Goal: Information Seeking & Learning: Learn about a topic

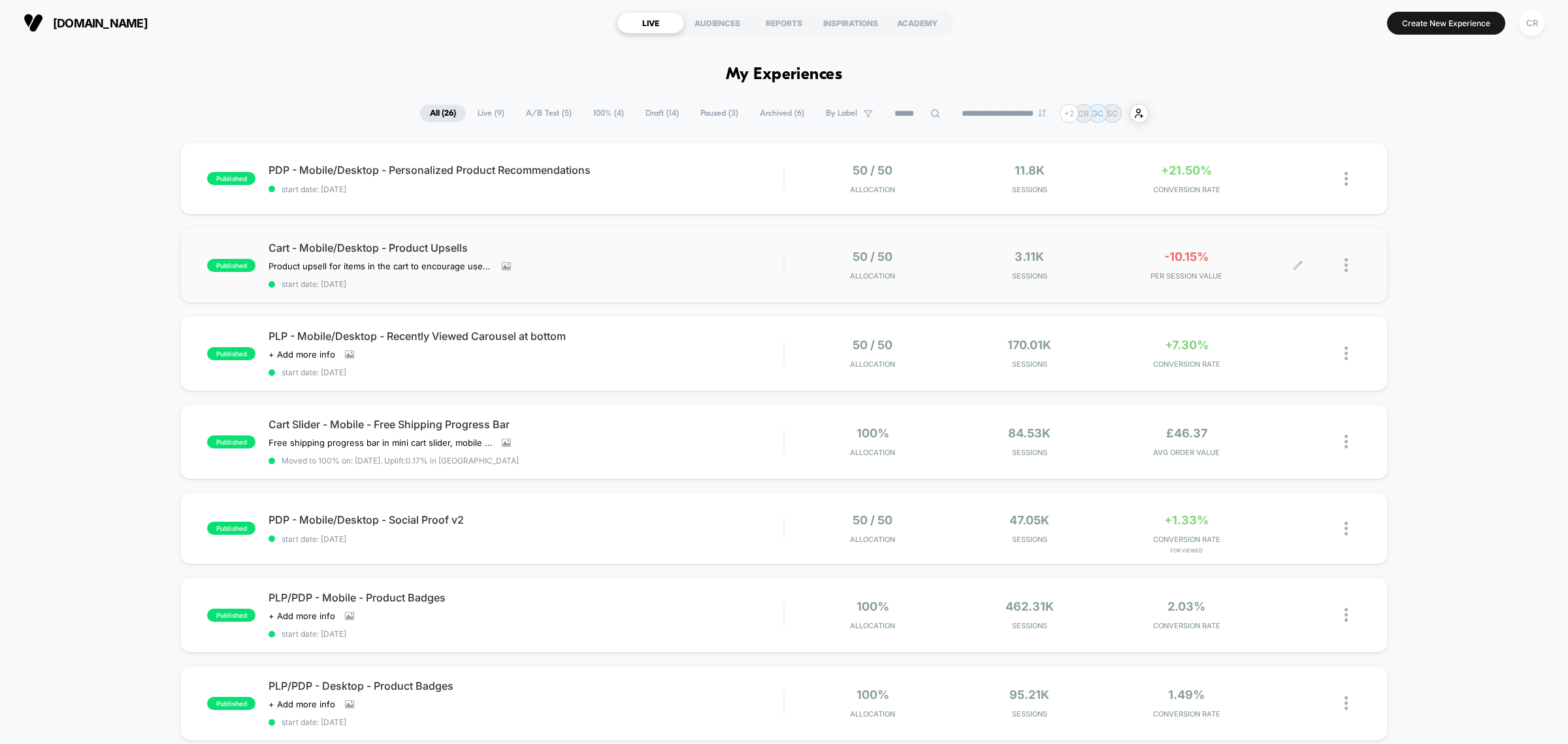
click at [1164, 259] on span "-10.15%" at bounding box center [1187, 256] width 44 height 14
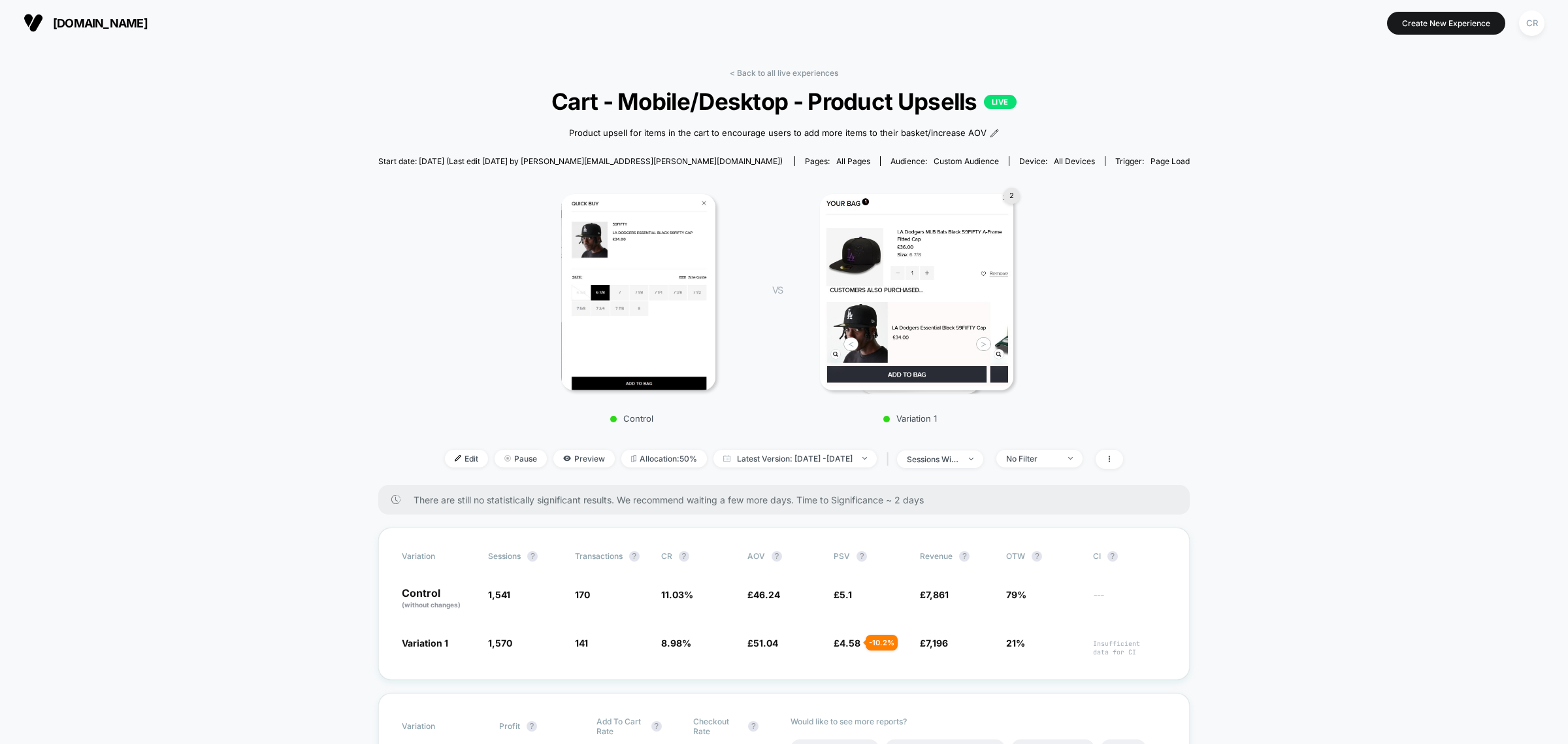
click at [108, 13] on button "[DOMAIN_NAME]" at bounding box center [85, 22] width 132 height 21
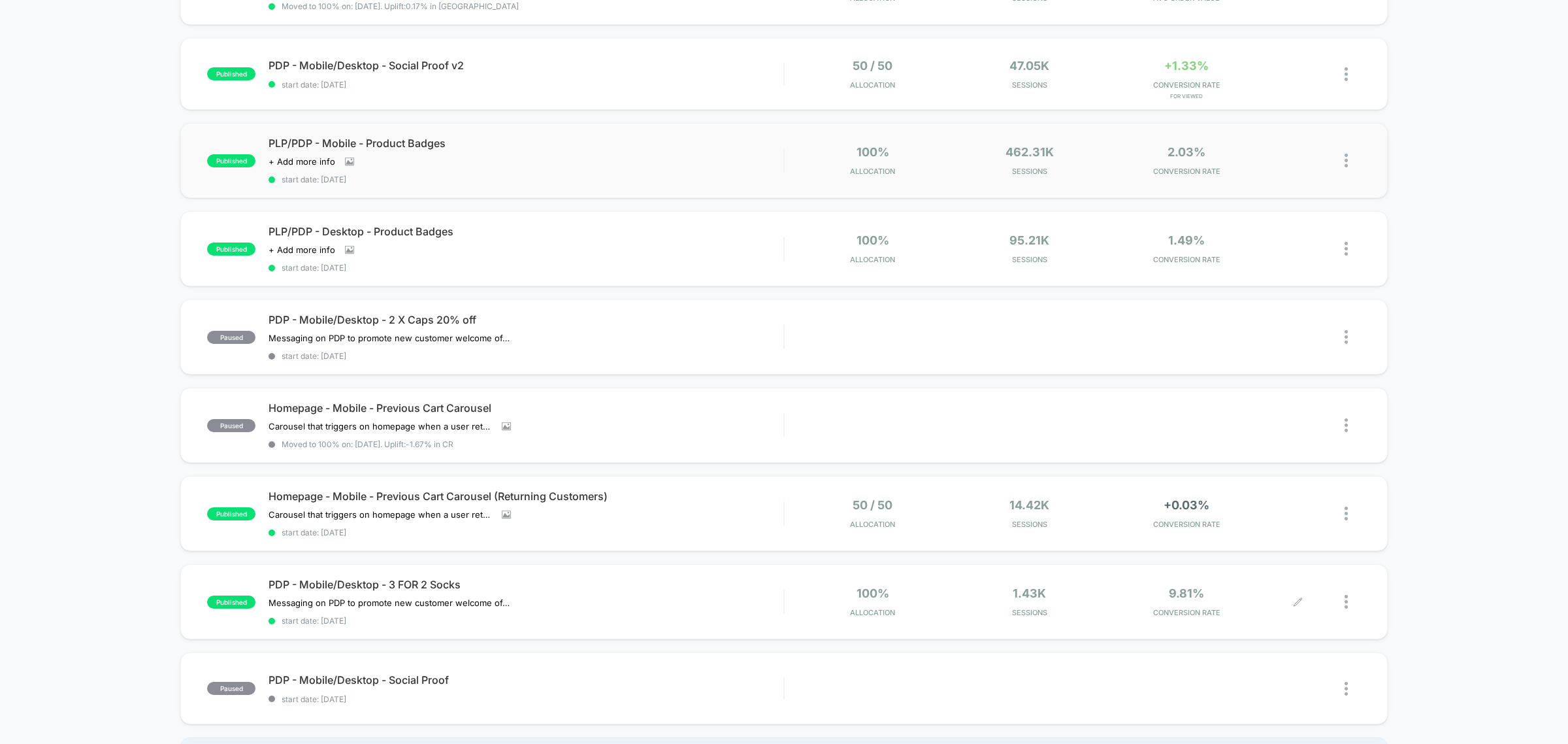
scroll to position [654, 0]
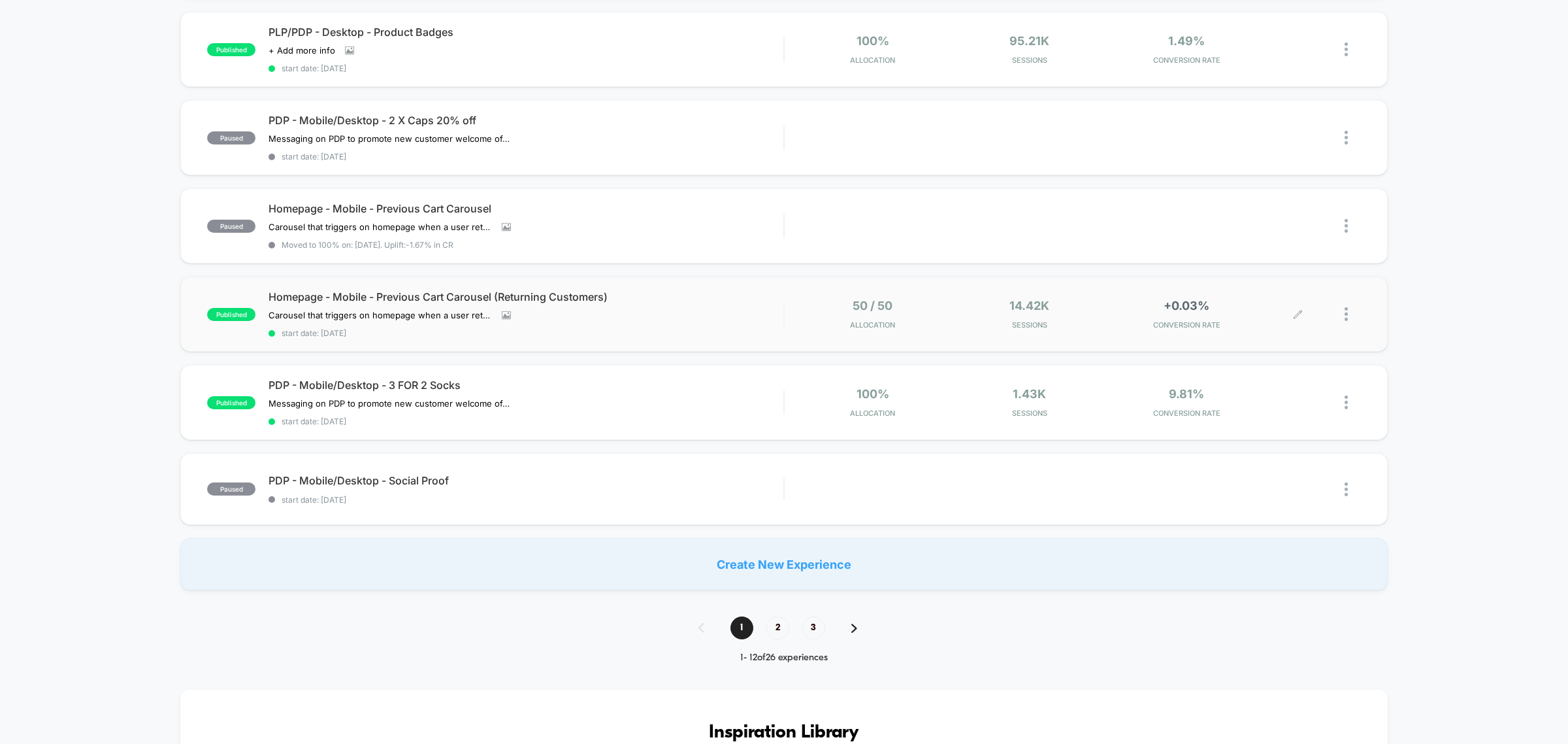
click at [1204, 301] on span "+0.03%" at bounding box center [1187, 305] width 46 height 14
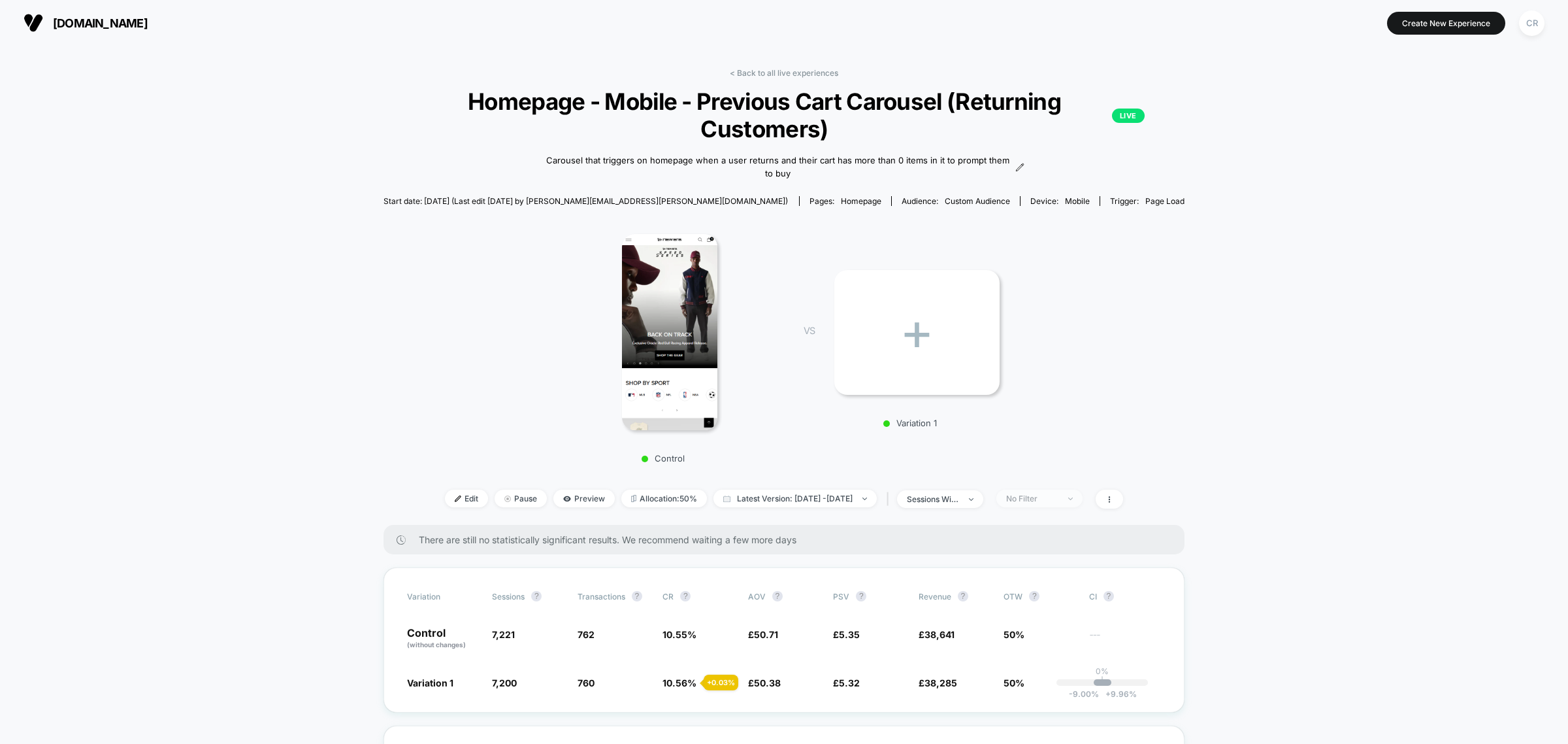
click at [1046, 493] on div "No Filter" at bounding box center [1032, 498] width 52 height 10
drag, startPoint x: 1275, startPoint y: 352, endPoint x: 1216, endPoint y: 384, distance: 67.1
click at [959, 494] on div "sessions with impression" at bounding box center [932, 499] width 52 height 10
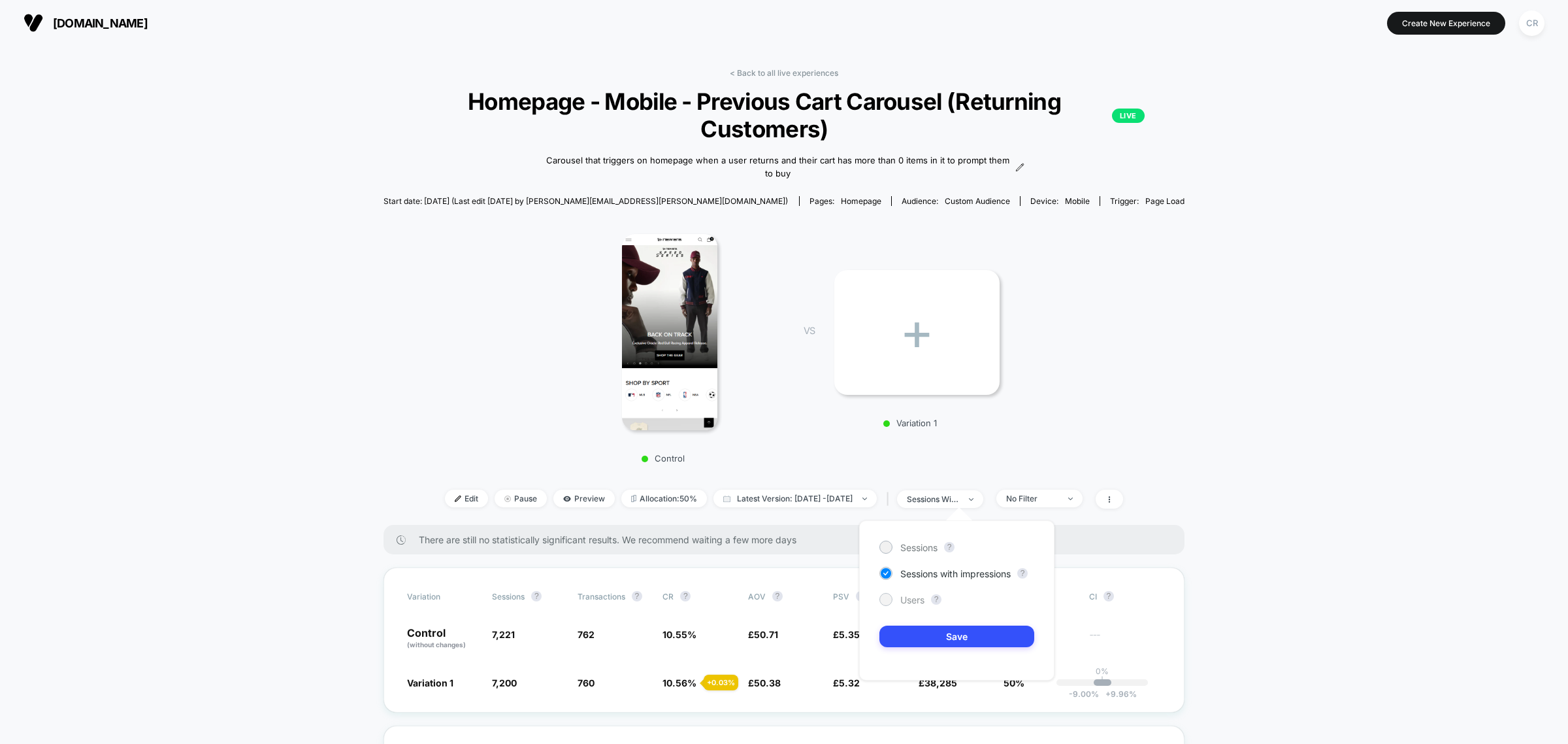
click at [903, 605] on div "Users" at bounding box center [902, 599] width 45 height 13
click at [918, 641] on button "Save" at bounding box center [957, 637] width 155 height 21
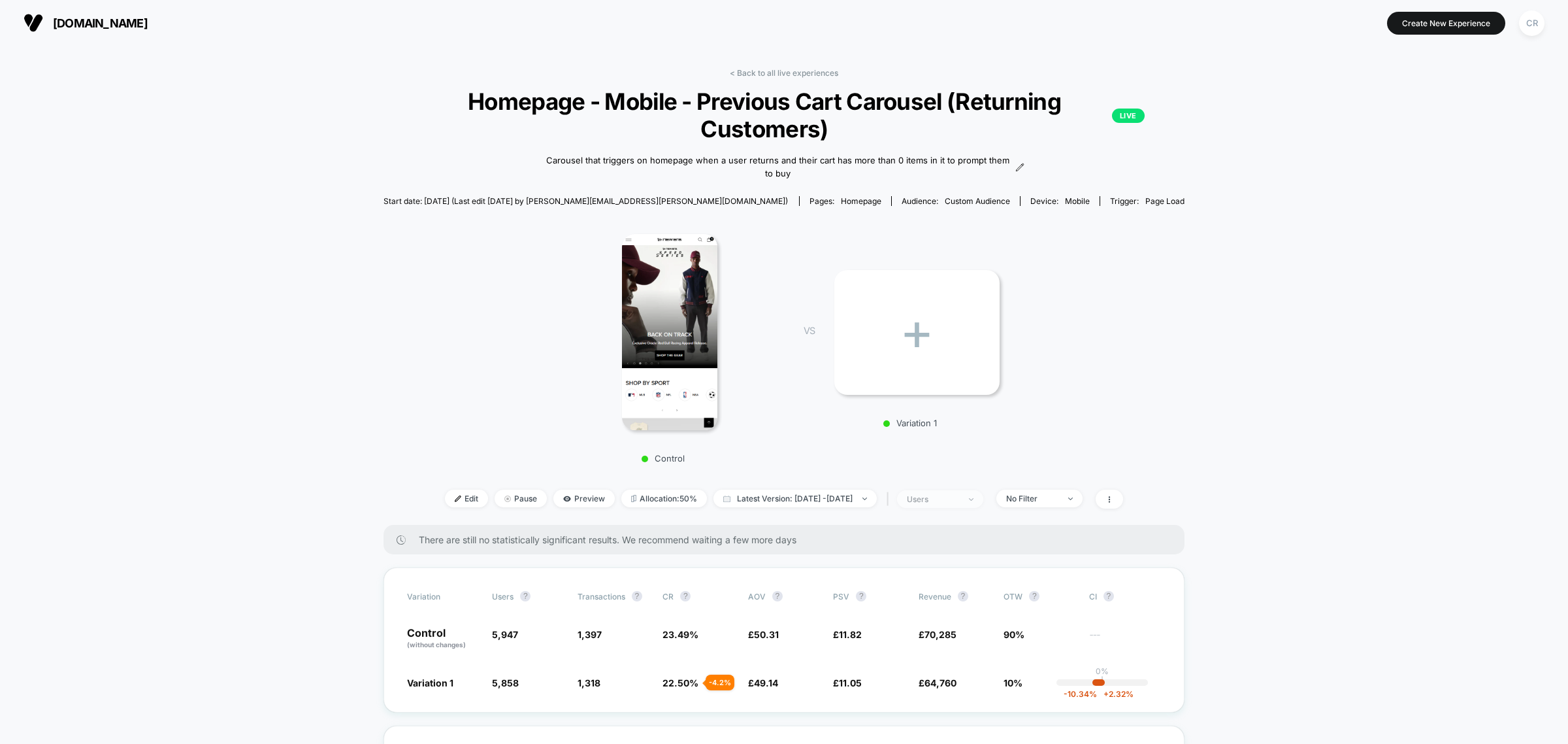
click at [961, 491] on span "users" at bounding box center [940, 499] width 87 height 18
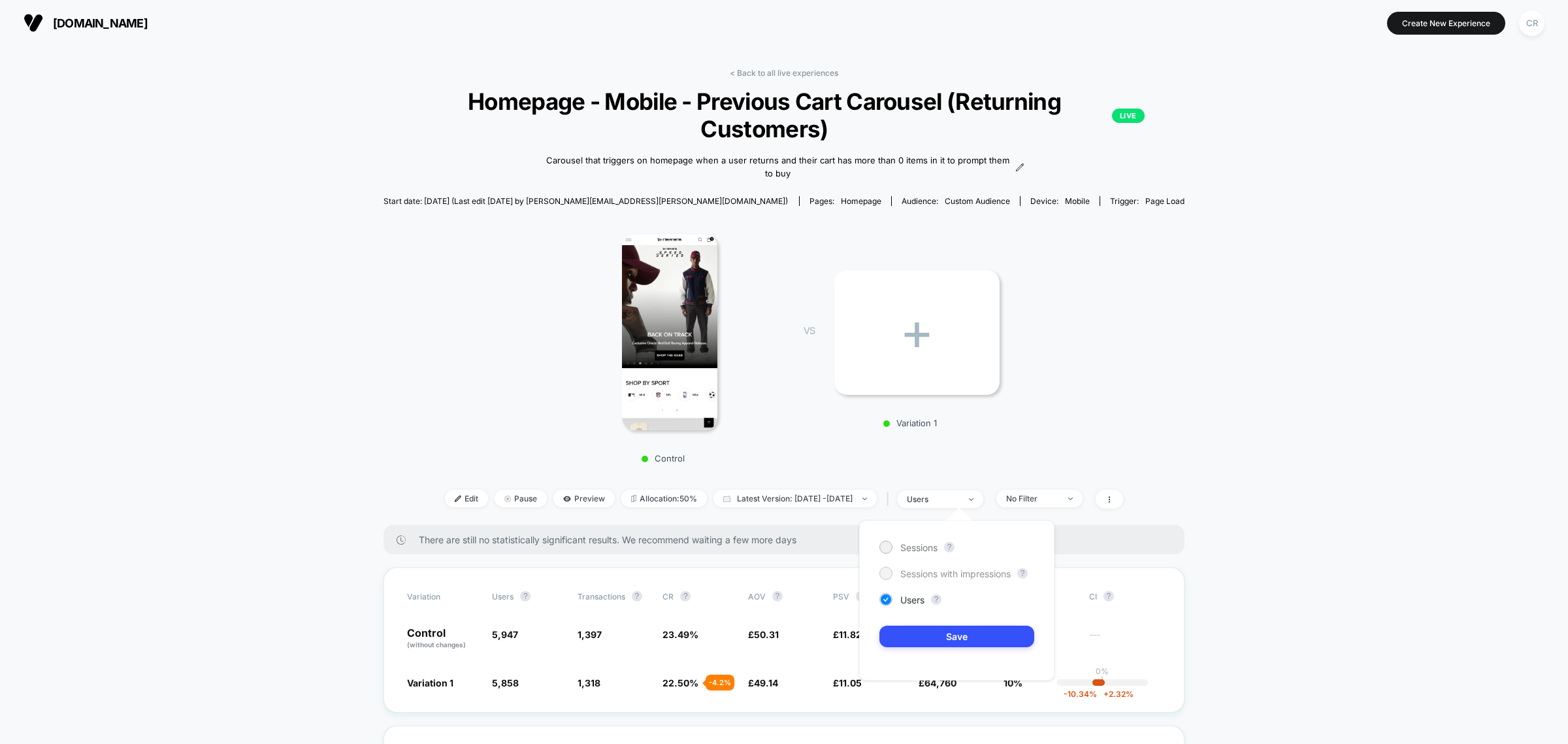
click at [916, 576] on span "Sessions with impressions" at bounding box center [955, 574] width 110 height 11
click at [927, 627] on button "Save" at bounding box center [957, 637] width 155 height 21
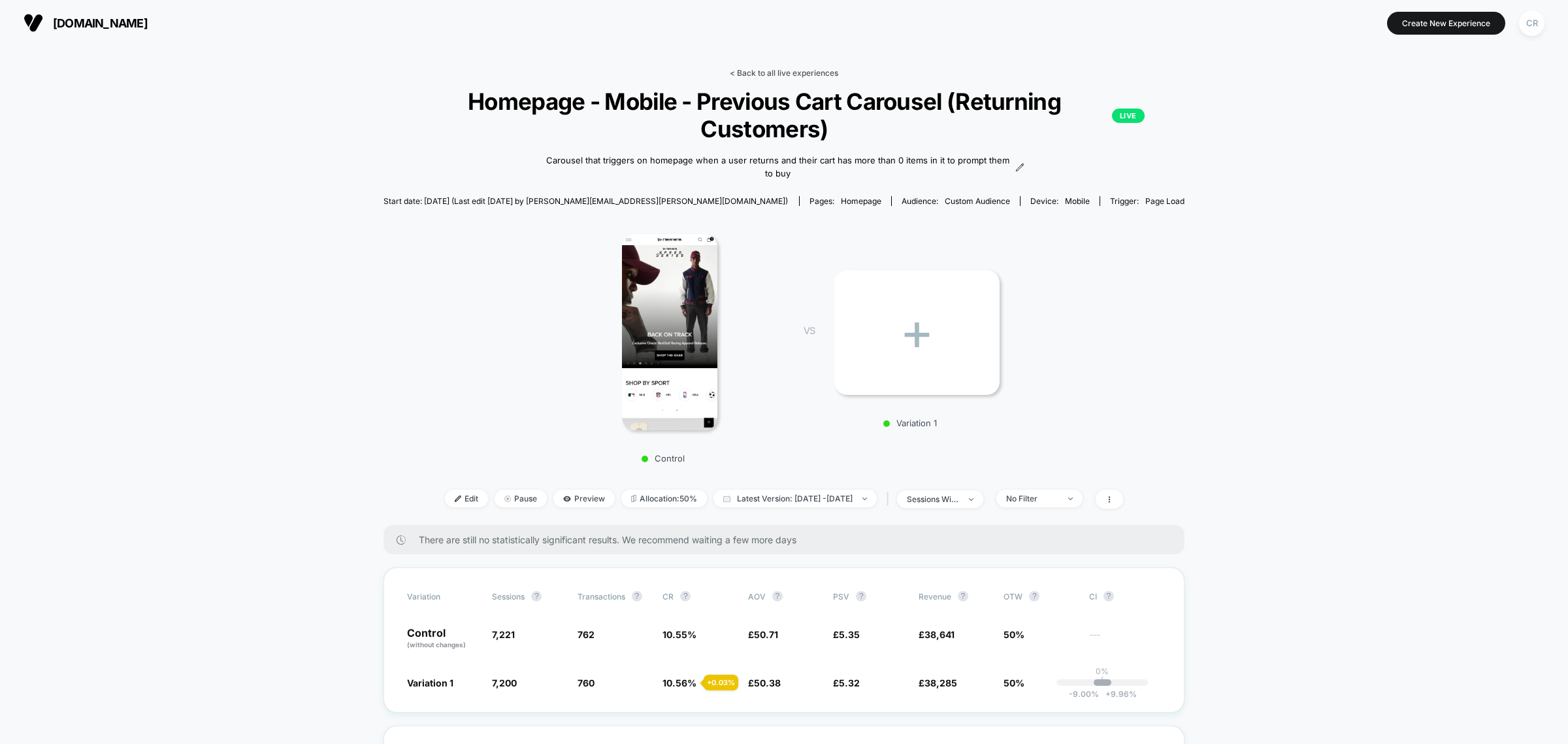
click at [788, 74] on link "< Back to all live experiences" at bounding box center [784, 73] width 109 height 10
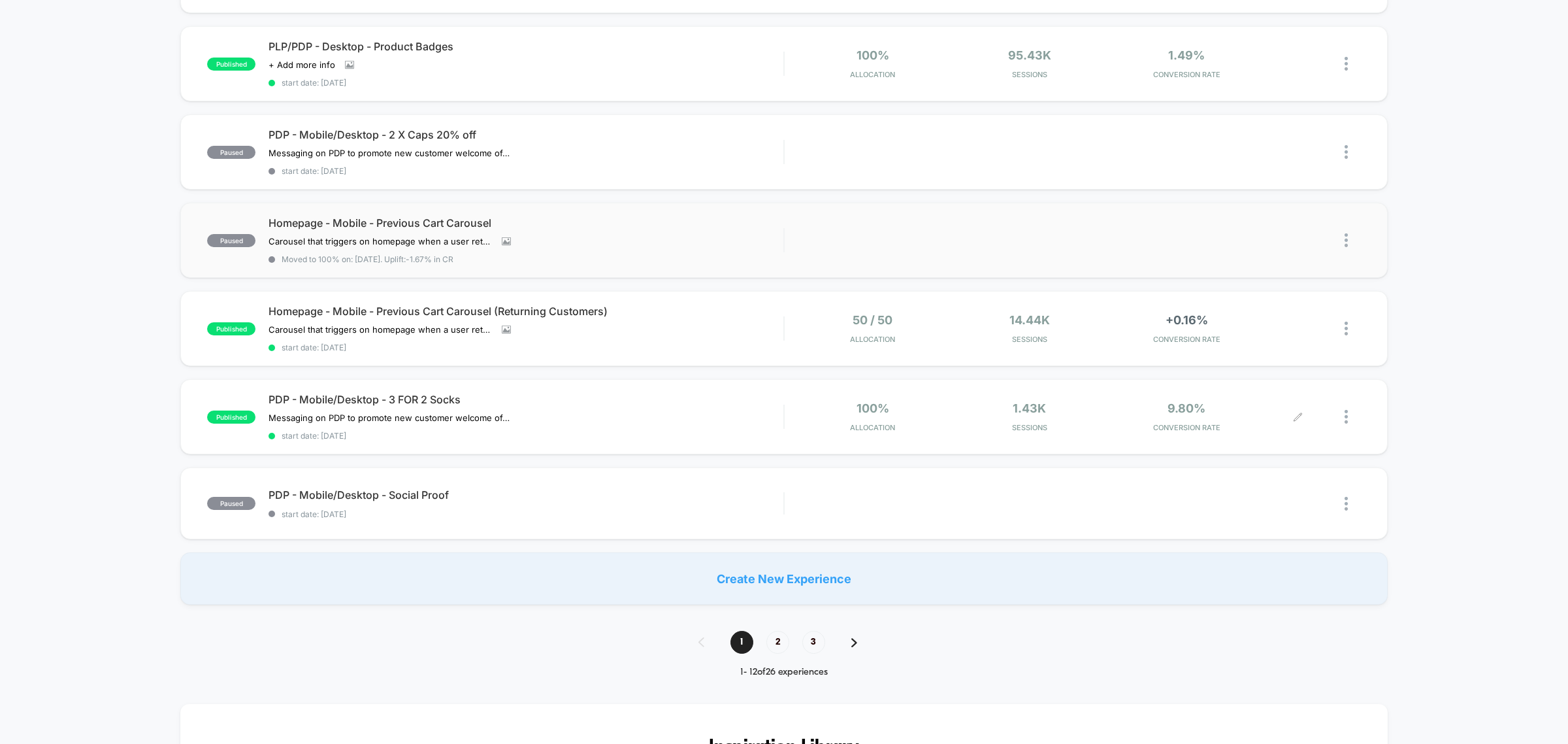
scroll to position [572, 0]
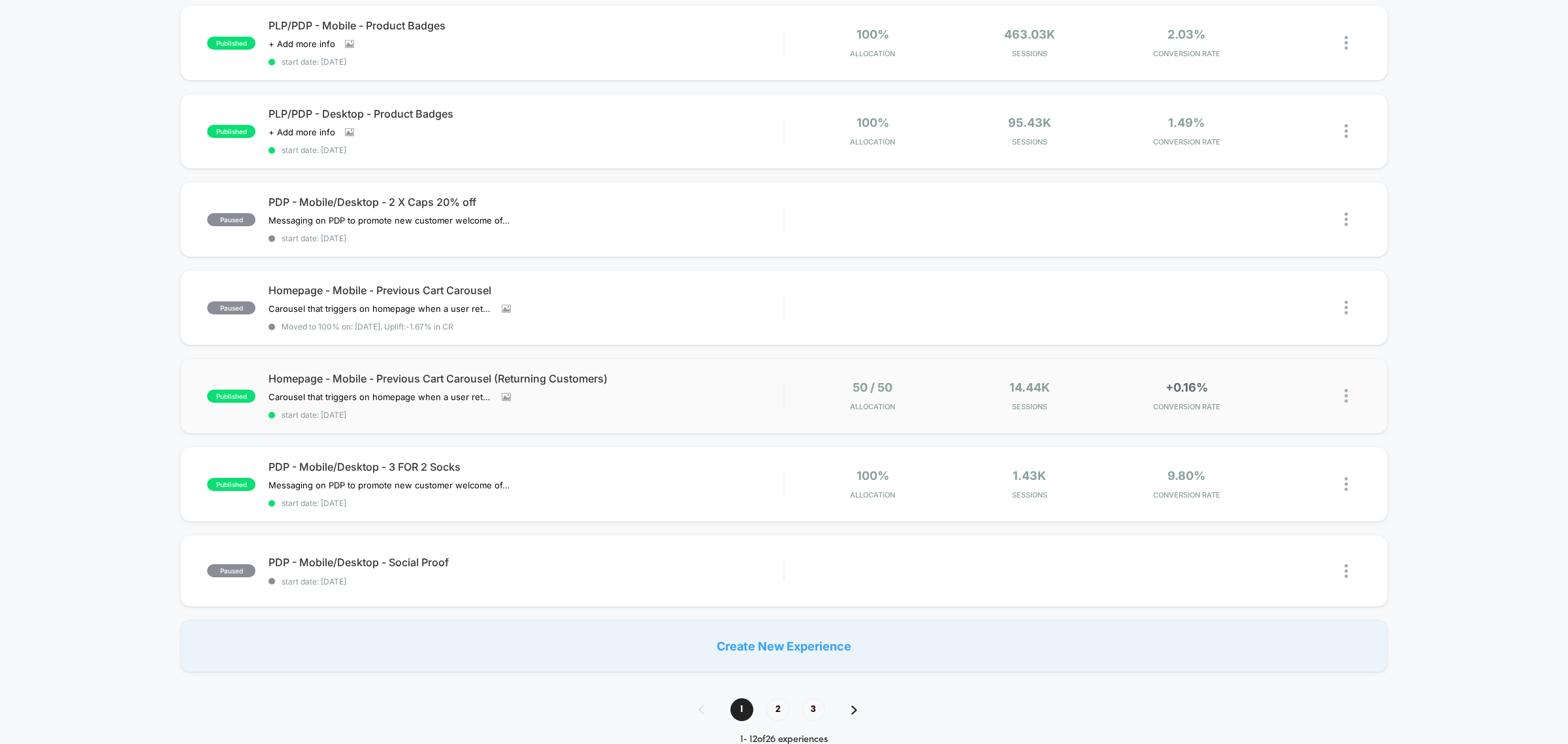
click at [1347, 389] on img at bounding box center [1346, 395] width 4 height 14
click at [1287, 376] on div "Pause" at bounding box center [1279, 373] width 117 height 29
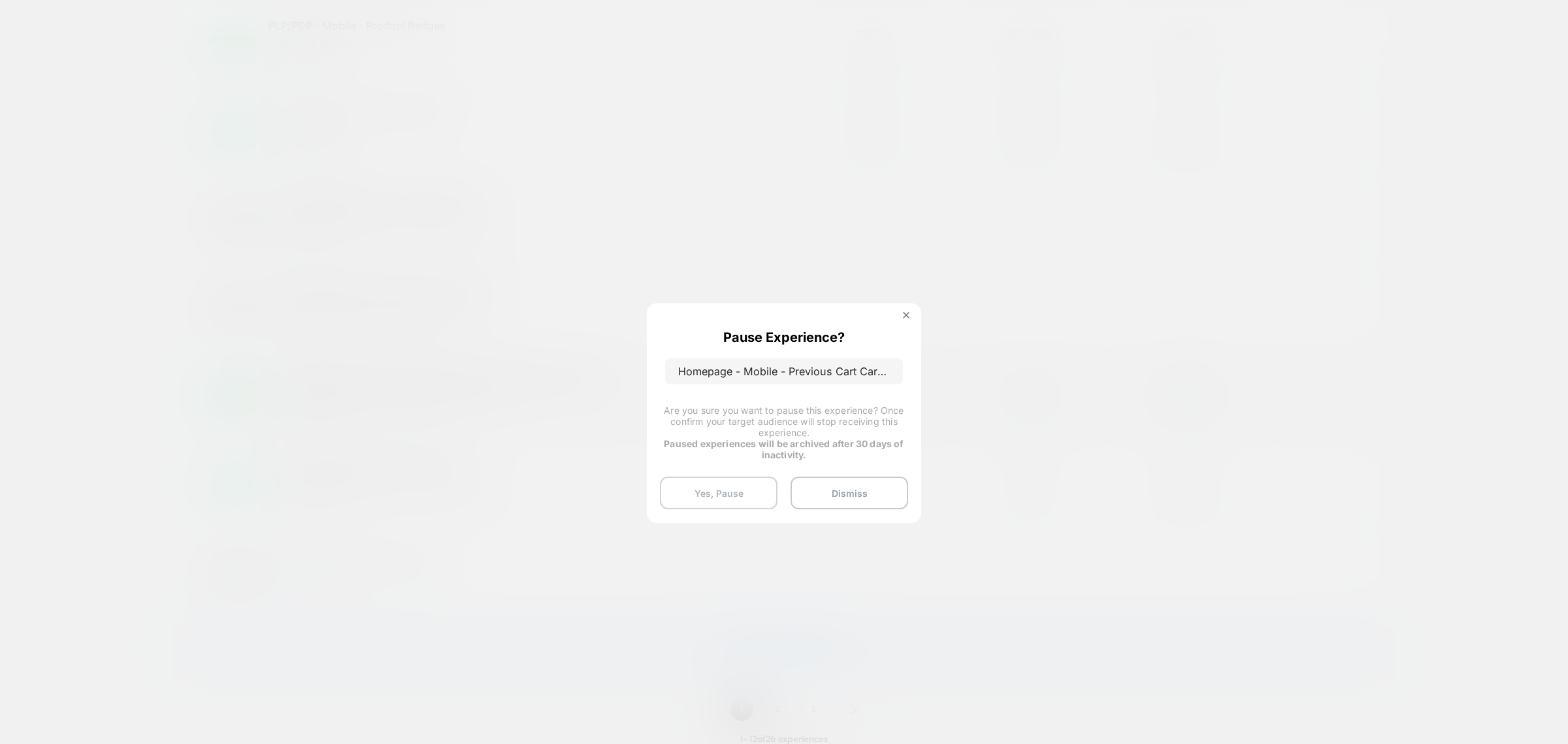
click at [742, 505] on button "Yes, Pause" at bounding box center [719, 493] width 117 height 33
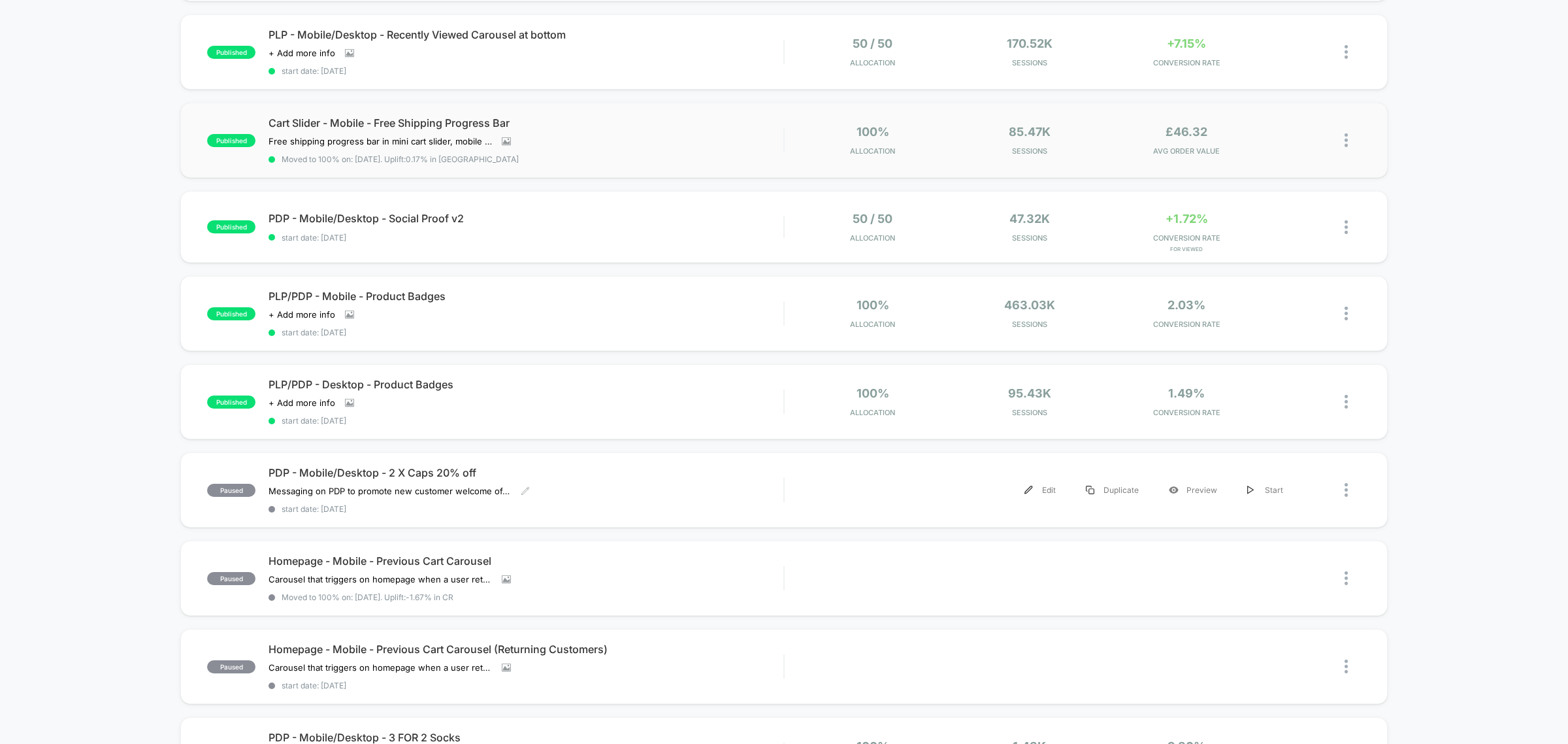
scroll to position [0, 0]
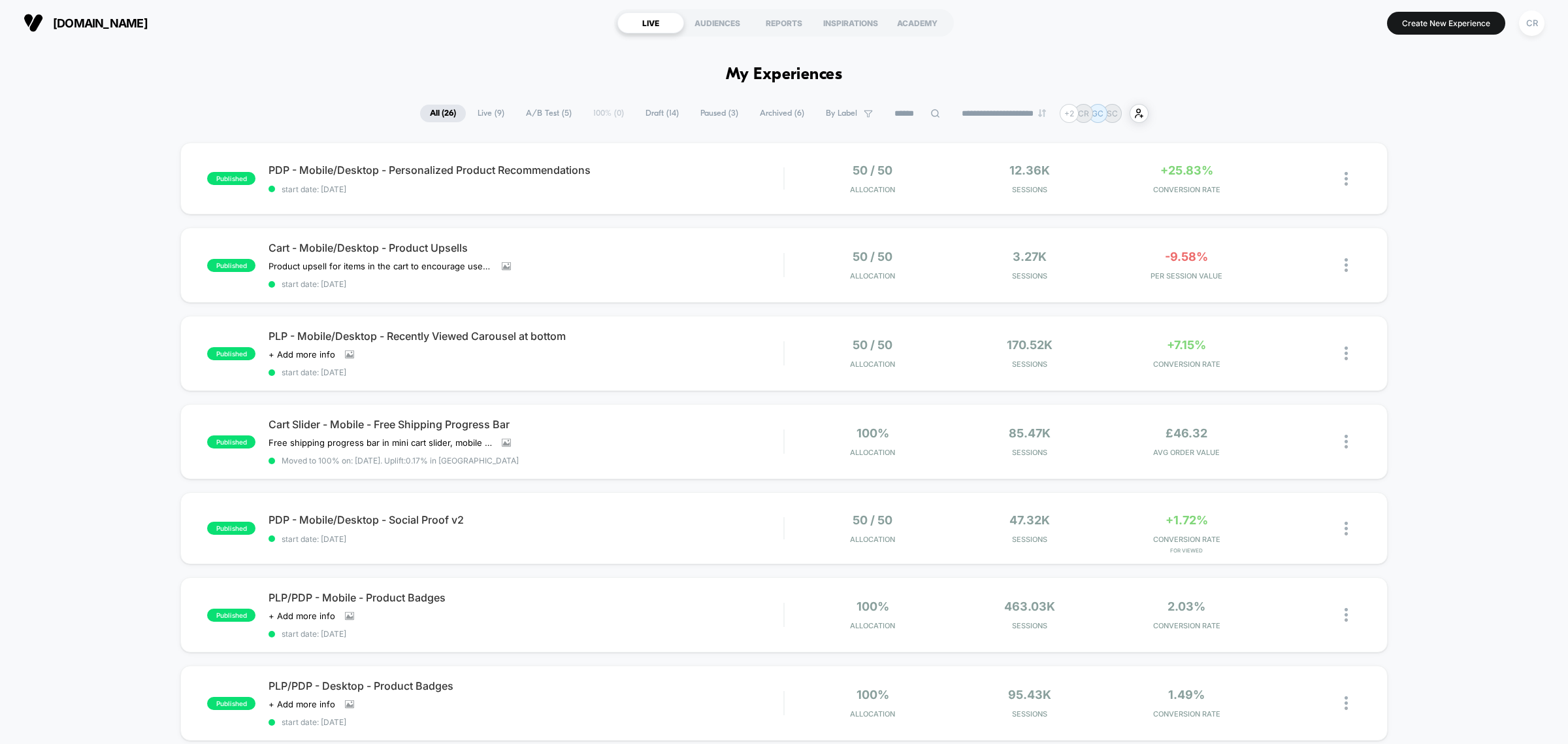
click at [492, 115] on span "Live ( 9 )" at bounding box center [491, 113] width 47 height 18
click at [722, 113] on span "Paused ( 4 )" at bounding box center [719, 113] width 57 height 18
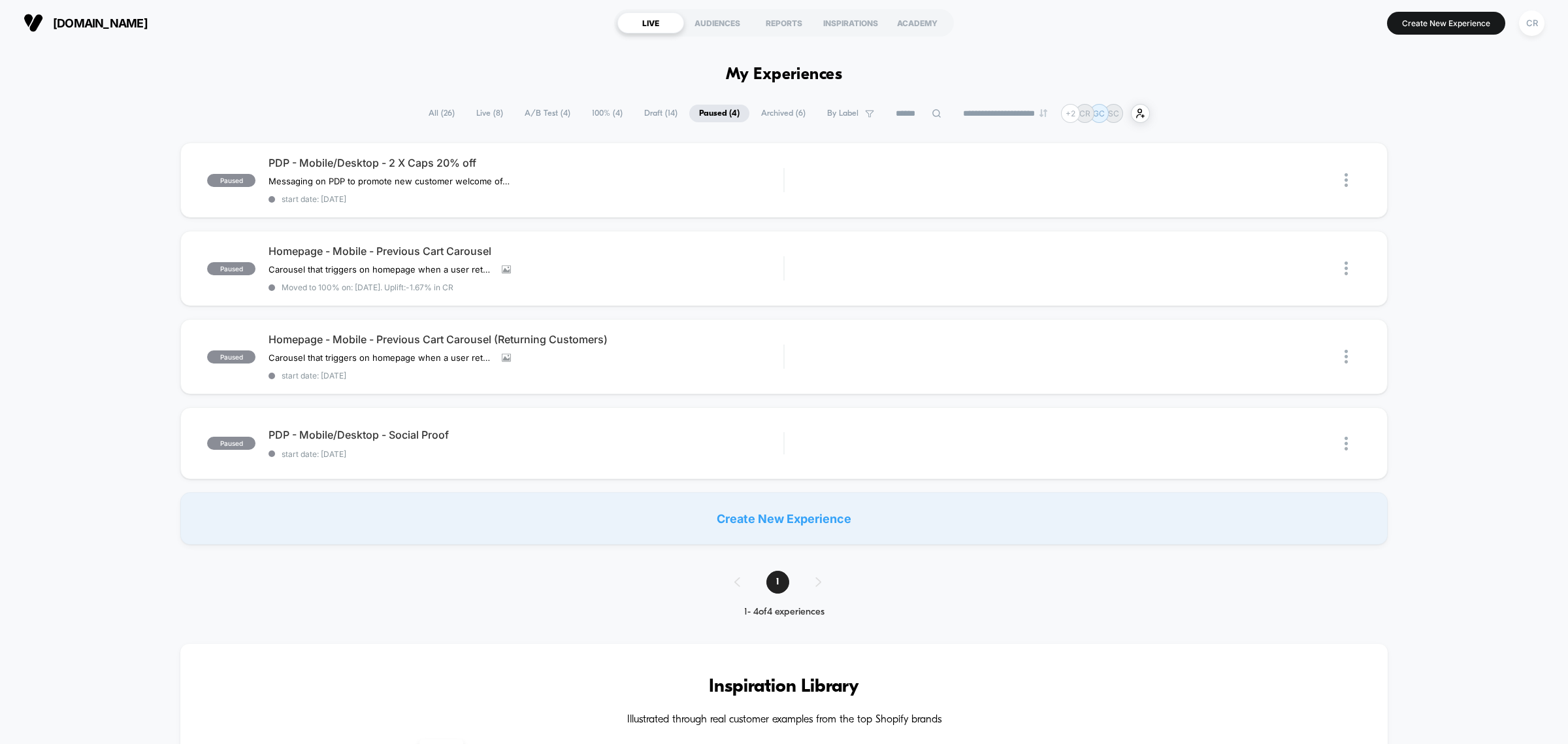
click at [586, 115] on span "100% ( 4 )" at bounding box center [607, 113] width 50 height 18
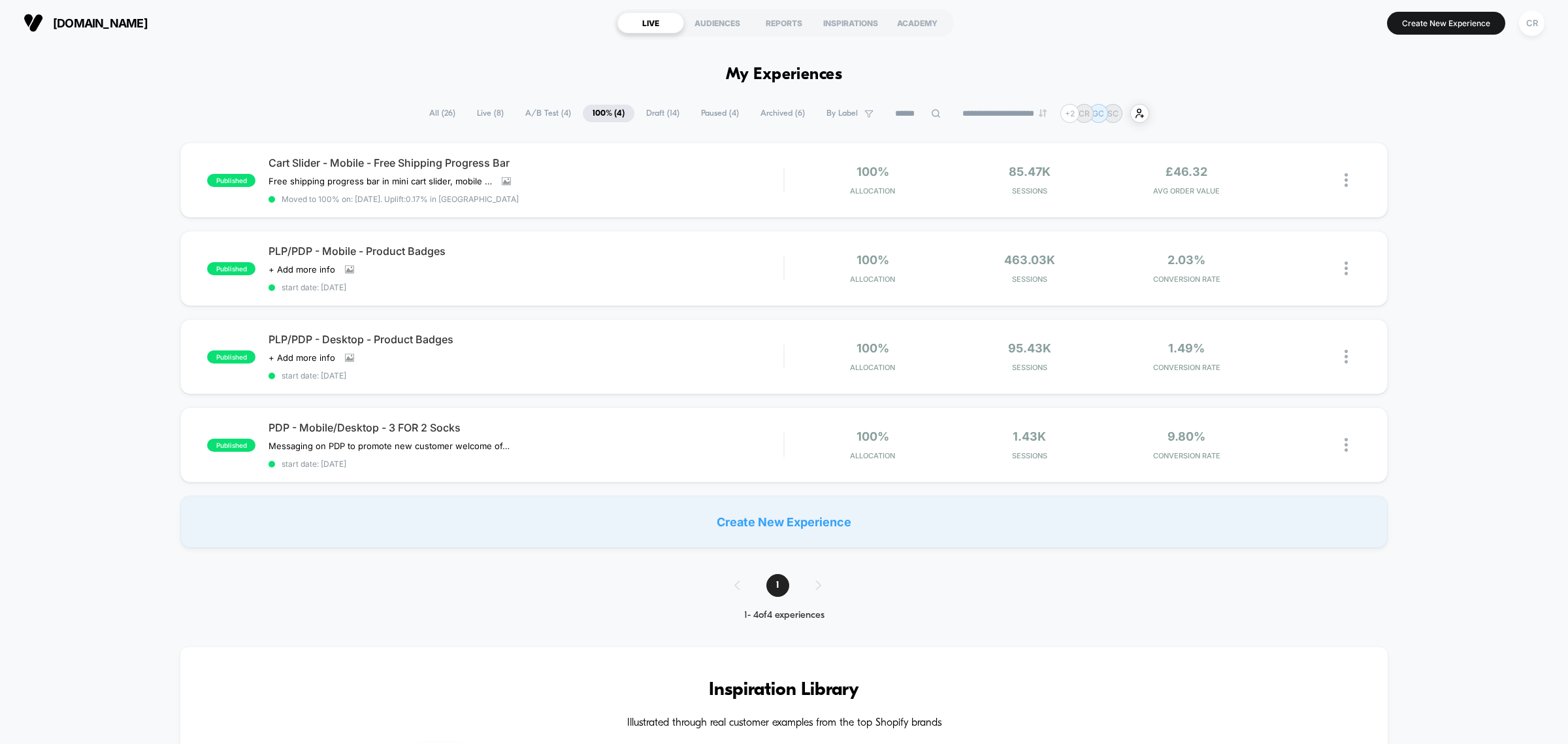
click at [128, 400] on div "published Cart Slider - Mobile - Free Shipping Progress Bar Free shipping progr…" at bounding box center [784, 345] width 1568 height 405
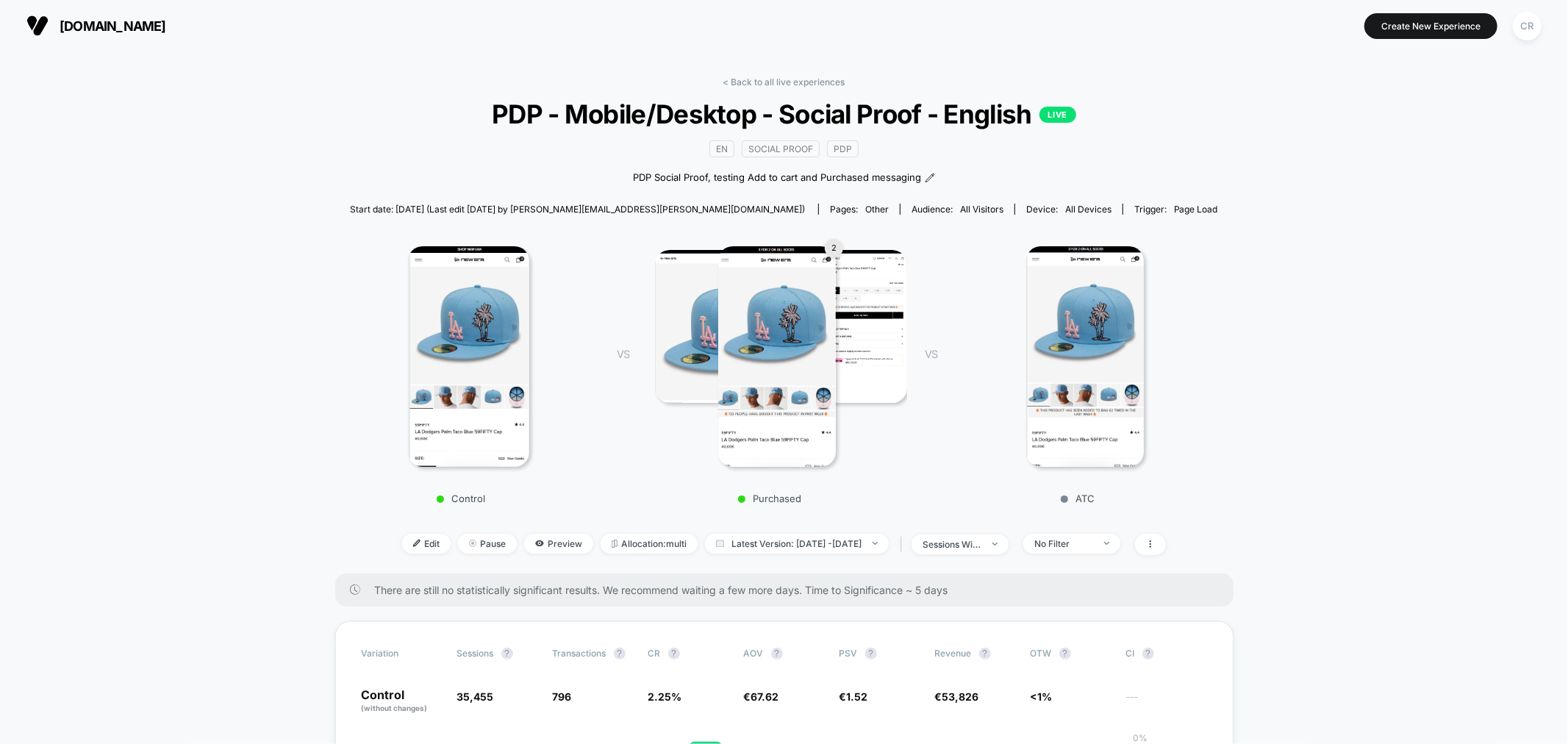
click at [130, 22] on span "neweracap.eu" at bounding box center [113, 26] width 106 height 15
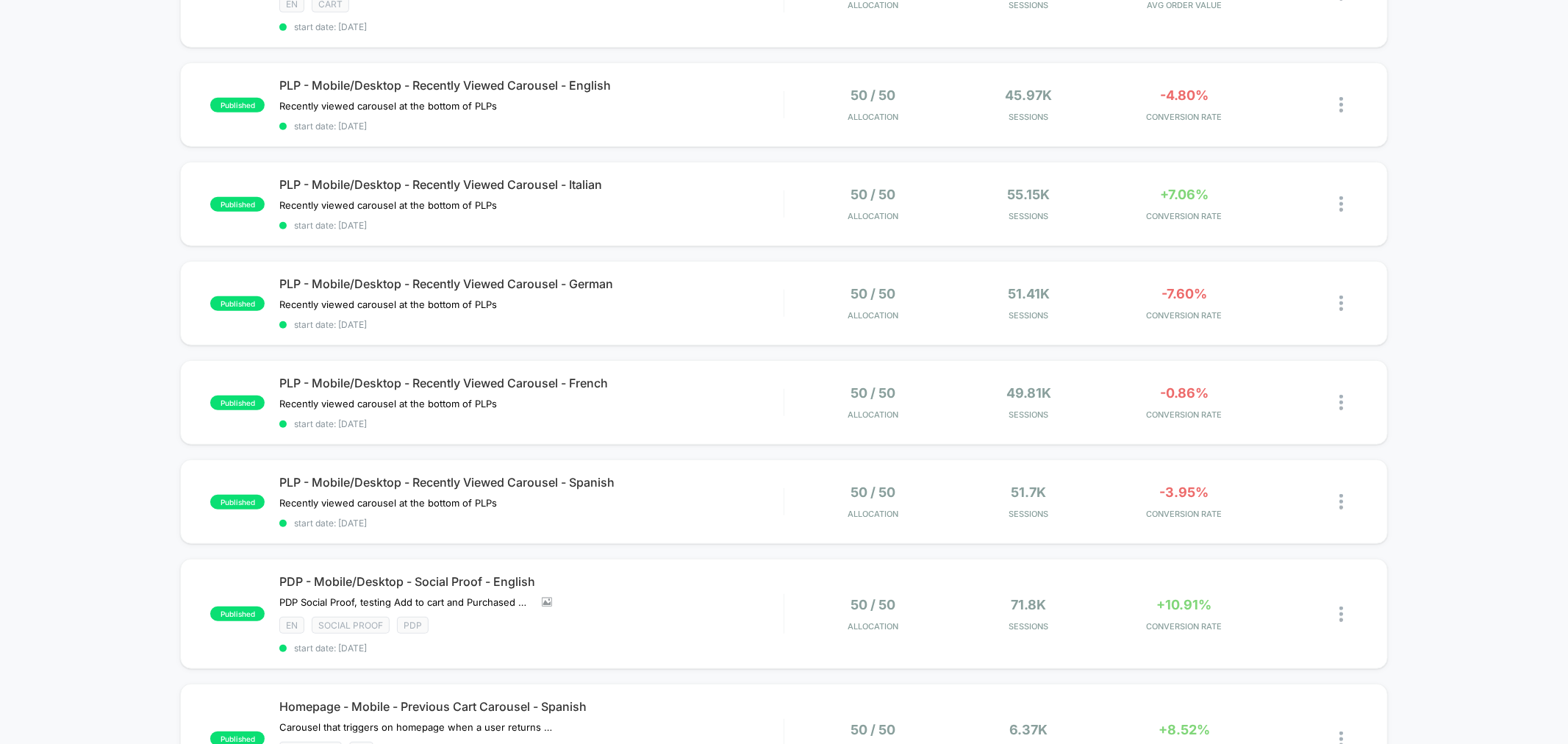
scroll to position [899, 0]
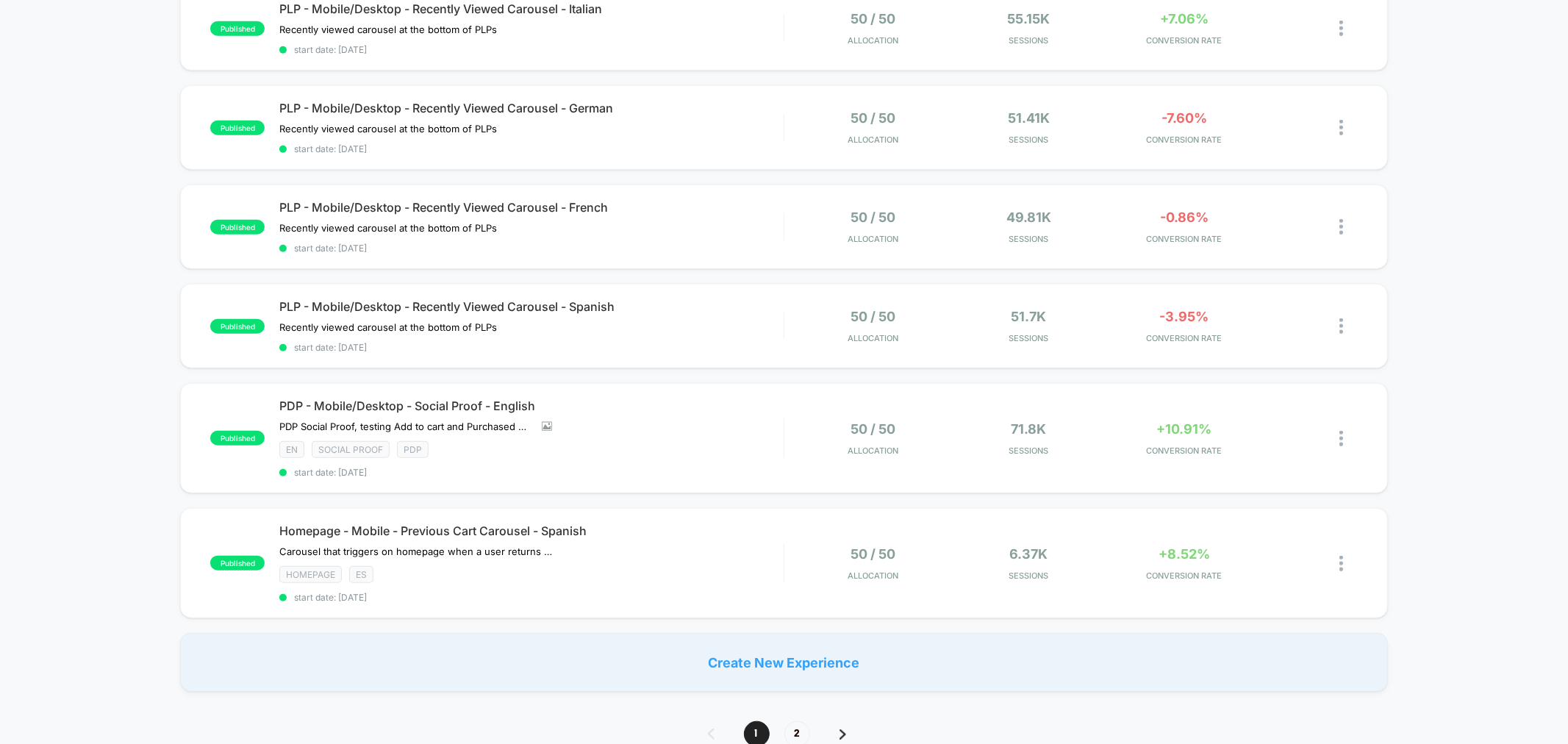
click at [844, 730] on img at bounding box center [843, 734] width 6 height 10
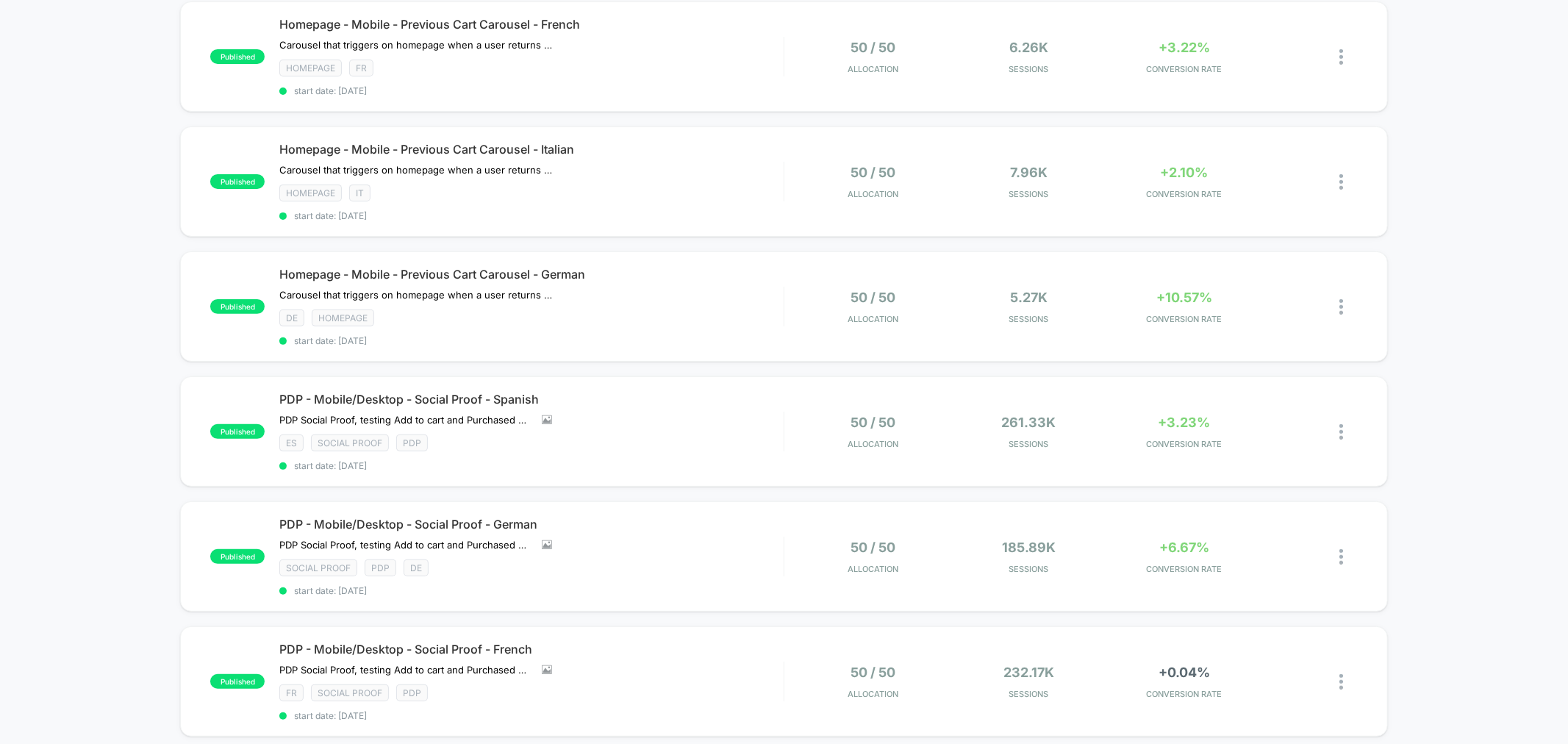
scroll to position [326, 0]
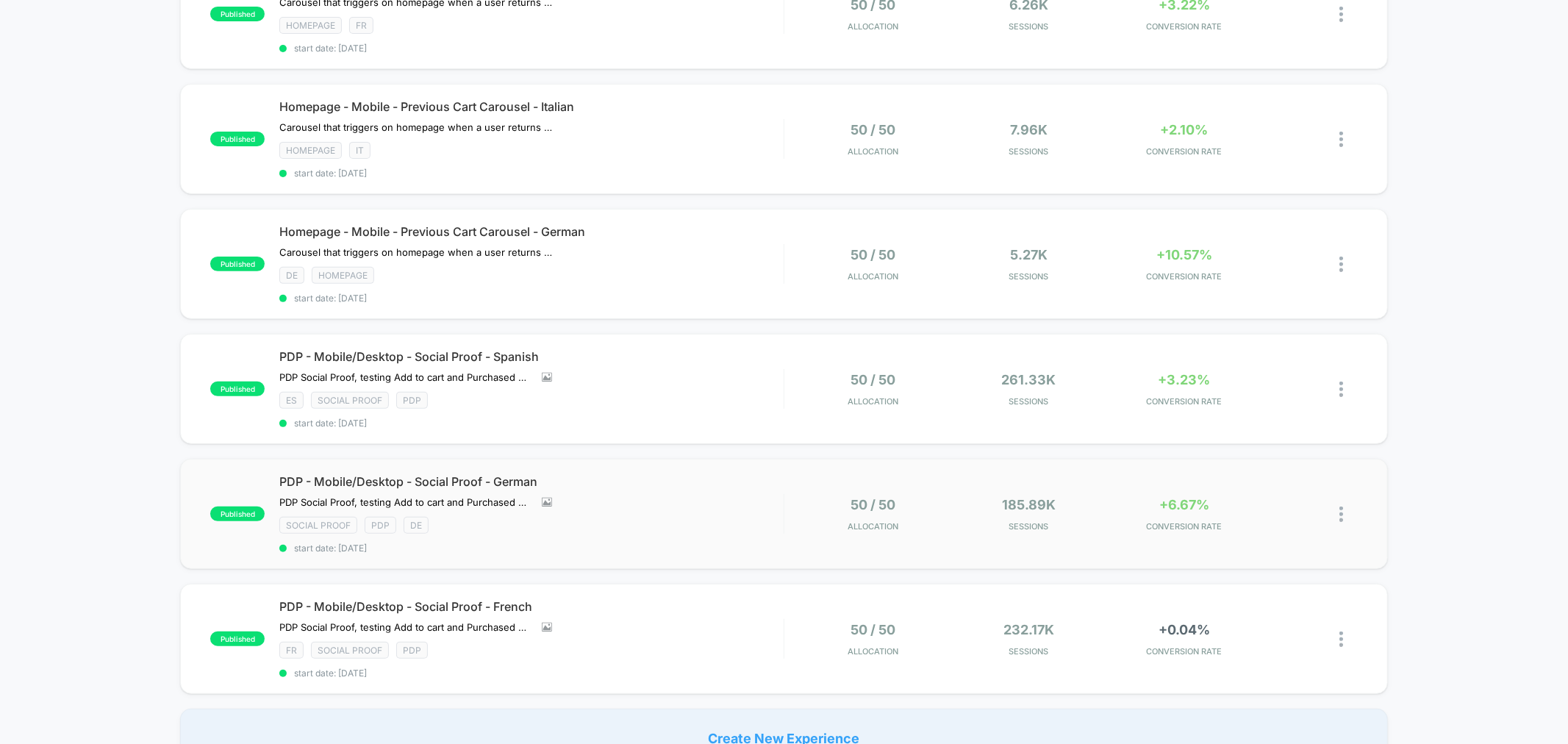
click at [1189, 497] on span "+6.67%" at bounding box center [1185, 504] width 50 height 15
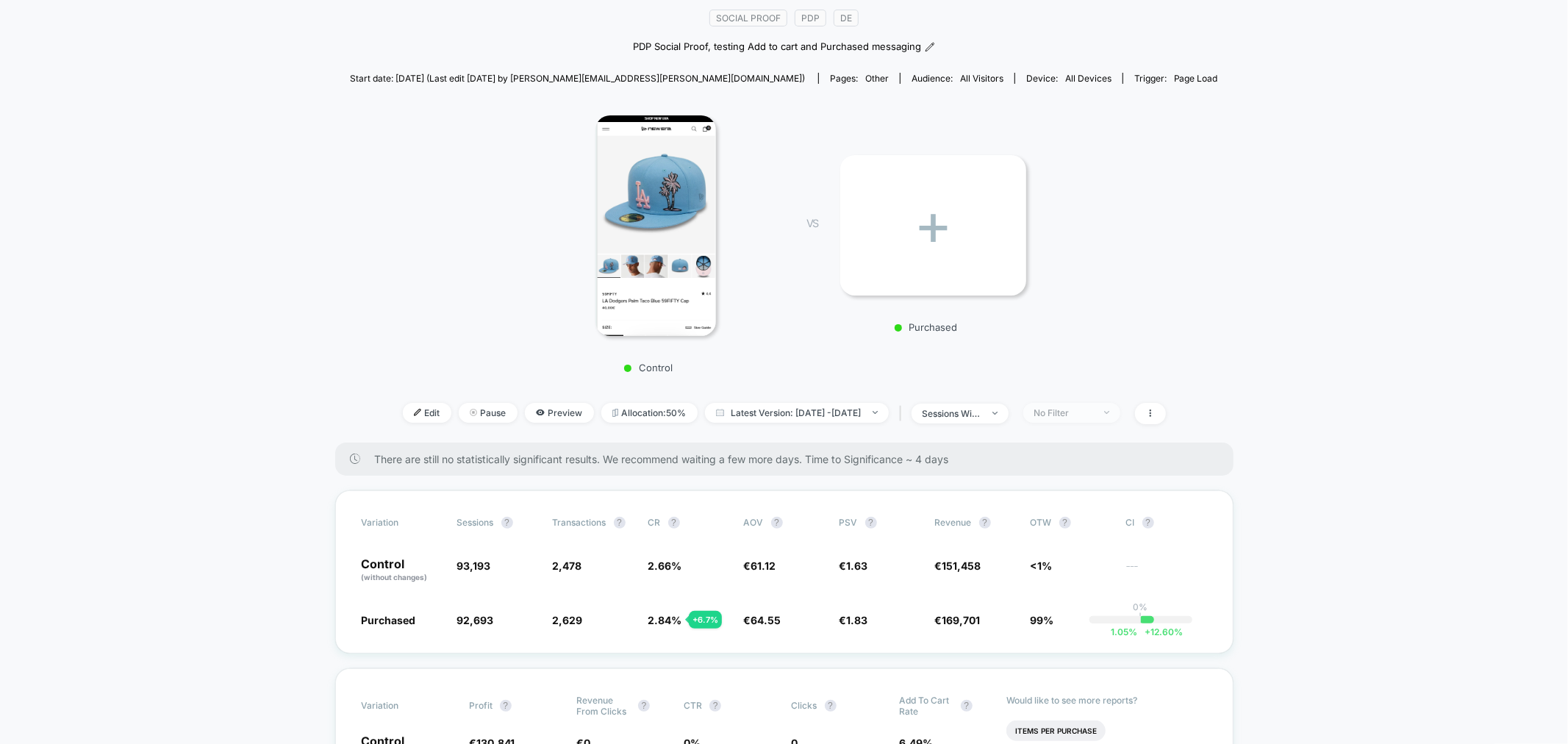
scroll to position [163, 0]
